Goal: Information Seeking & Learning: Learn about a topic

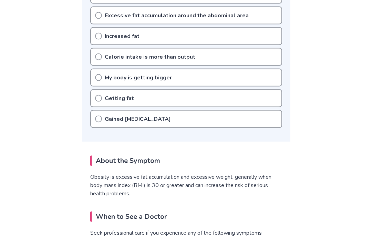
scroll to position [325, 0]
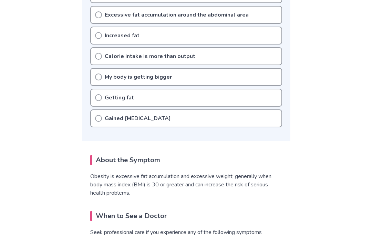
click at [109, 115] on p "Gained [MEDICAL_DATA]" at bounding box center [138, 118] width 66 height 8
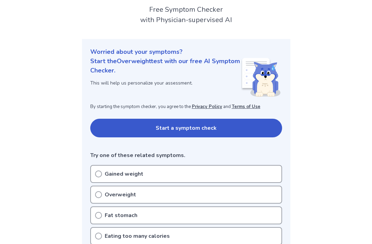
scroll to position [42, 0]
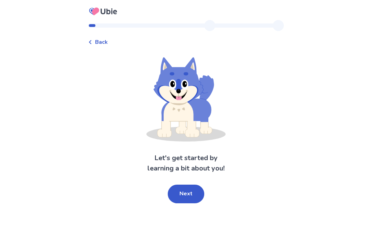
click at [182, 198] on button "Next" at bounding box center [186, 193] width 37 height 19
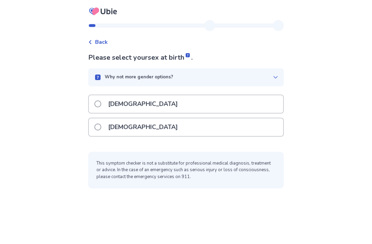
click at [109, 106] on p "Male" at bounding box center [143, 104] width 78 height 18
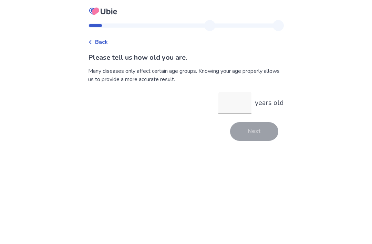
click at [229, 109] on input "years old" at bounding box center [234, 103] width 33 height 22
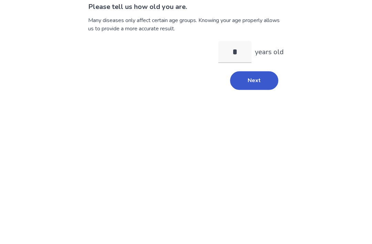
type input "**"
